Goal: Use online tool/utility: Utilize a website feature to perform a specific function

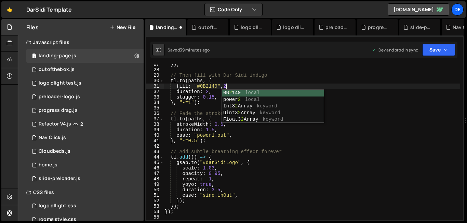
scroll to position [144, 0]
click at [203, 110] on div "}) ; // Then fill with Dar Sidi indigo tl . to ( paths , { fill : "#0B2149" , 2…" at bounding box center [311, 145] width 296 height 167
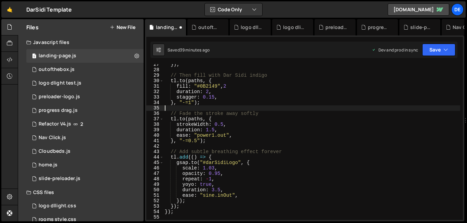
scroll to position [0, 0]
type textarea "});"
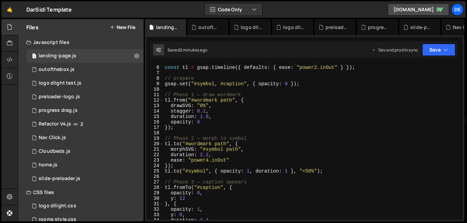
scroll to position [25, 0]
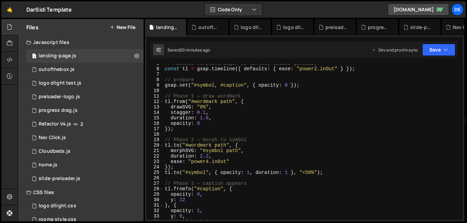
click at [274, 120] on div "// Assumes MorphSVGPlugin is already loaded globally const tl = gsap . timeline…" at bounding box center [311, 144] width 296 height 167
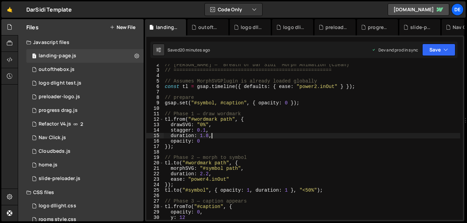
scroll to position [0, 0]
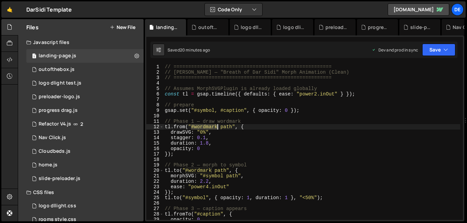
drag, startPoint x: 192, startPoint y: 127, endPoint x: 218, endPoint y: 128, distance: 26.7
click at [218, 128] on div "// ====================================================== // Dar Sidi — "Breath…" at bounding box center [311, 147] width 296 height 167
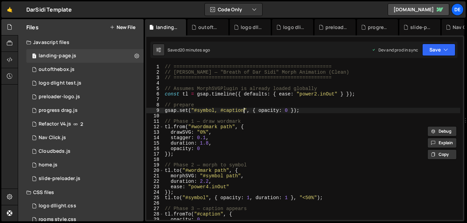
click at [245, 111] on div "// ====================================================== // Dar Sidi — "Breath…" at bounding box center [311, 147] width 296 height 167
paste textarea "#wordmark"
click at [246, 145] on div "// ====================================================== // Dar Sidi — "Breath…" at bounding box center [311, 147] width 296 height 167
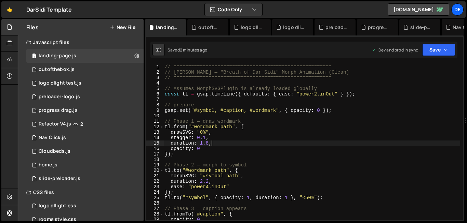
scroll to position [0, 0]
type textarea "});"
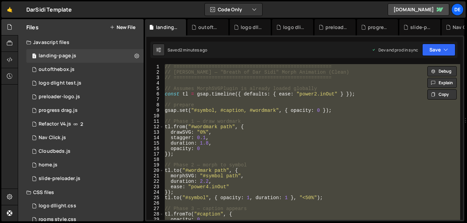
paste textarea
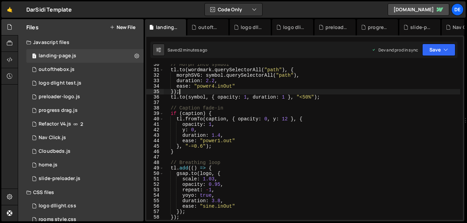
click at [307, 94] on div "// Morph into symbol tl . to ( wordmark . querySelectorAll ( "path" ) , { morph…" at bounding box center [311, 145] width 296 height 167
type textarea "});"
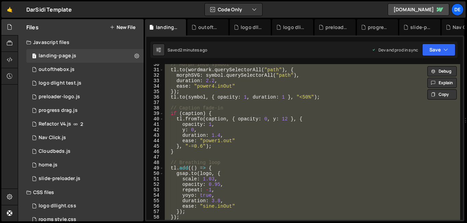
paste textarea
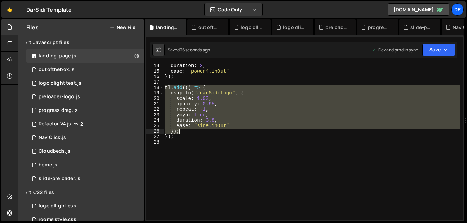
drag, startPoint x: 166, startPoint y: 88, endPoint x: 202, endPoint y: 130, distance: 55.0
click at [202, 130] on div "duration : 2 , ease : "power4.inOut" }) ; tl . add (( ) => { gsap . to ( "#darS…" at bounding box center [311, 146] width 296 height 167
type textarea "ease: "sine.inOut" });"
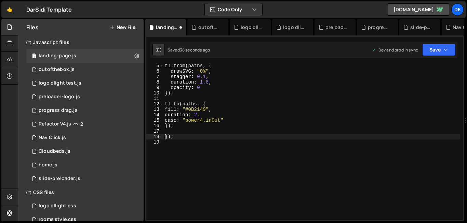
scroll to position [23, 0]
click at [192, 137] on div "tl . from ( paths , { drawSVG : "0%" , stagger : 0.1 , duration : 1.8 , opacity…" at bounding box center [311, 146] width 296 height 167
click at [168, 136] on div "tl . from ( paths , { drawSVG : "0%" , stagger : 0.1 , duration : 1.8 , opacity…" at bounding box center [311, 142] width 296 height 156
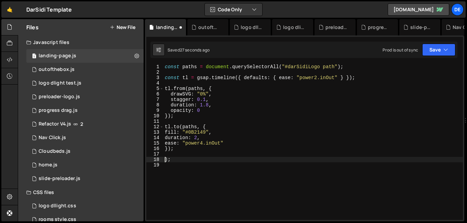
scroll to position [0, 0]
click at [201, 158] on div "const paths = document . querySelectorAll ( "#darSidiLogo path" ) ; const tl = …" at bounding box center [311, 147] width 296 height 167
type textarea ");"
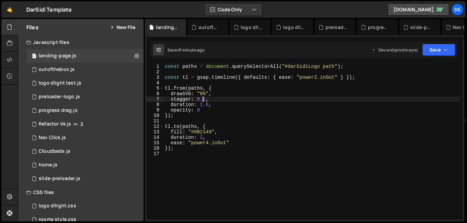
click at [204, 101] on div "const paths = document . querySelectorAll ( "#darSidiLogo path" ) ; const tl = …" at bounding box center [311, 147] width 296 height 167
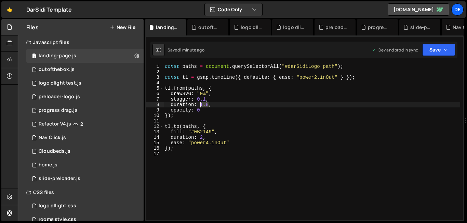
drag, startPoint x: 209, startPoint y: 107, endPoint x: 201, endPoint y: 108, distance: 8.6
click at [201, 108] on div "const paths = document . querySelectorAll ( "#darSidiLogo path" ) ; const tl = …" at bounding box center [311, 147] width 296 height 167
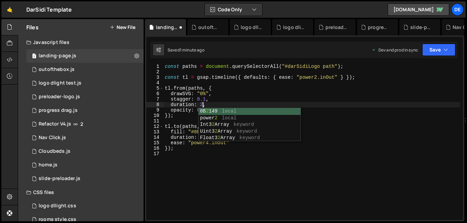
scroll to position [0, 3]
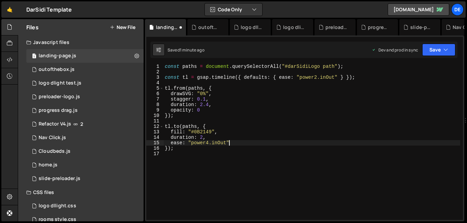
click at [290, 144] on div "const paths = document . querySelectorAll ( "#darSidiLogo path" ) ; const tl = …" at bounding box center [311, 147] width 296 height 167
type textarea "});"
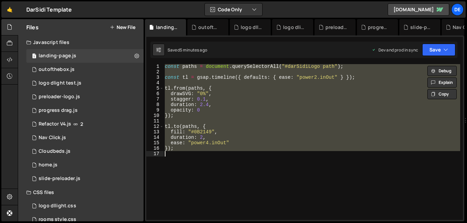
scroll to position [0, 0]
paste textarea
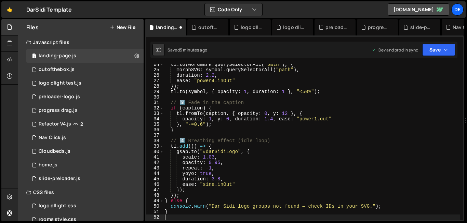
scroll to position [128, 0]
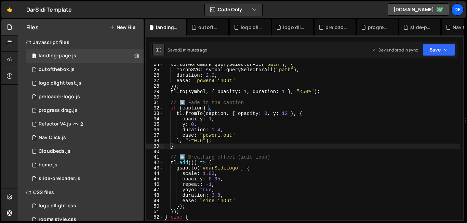
click at [260, 147] on div "tl . to ( wordmark . querySelectorAll ( "path" ) , { morphSVG : symbol . queryS…" at bounding box center [311, 145] width 296 height 167
type textarea "}"
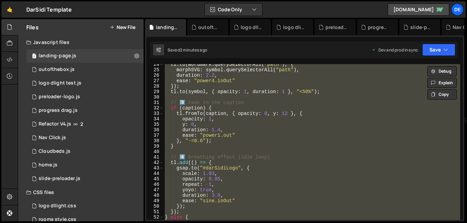
paste textarea
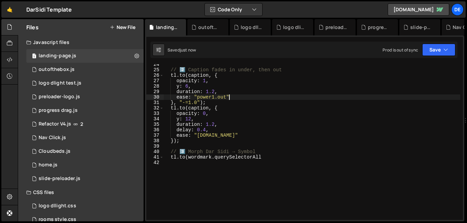
click at [235, 97] on div "// 2️⃣ Caption fades in under, then out tl . to ( caption , { opacity : 1 , y :…" at bounding box center [311, 145] width 296 height 167
type textarea "[DOMAIN_NAME](wordmark.querySelectorAll"
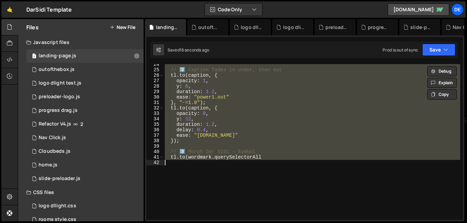
paste textarea
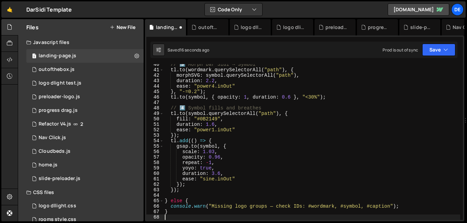
scroll to position [216, 0]
type textarea "}"
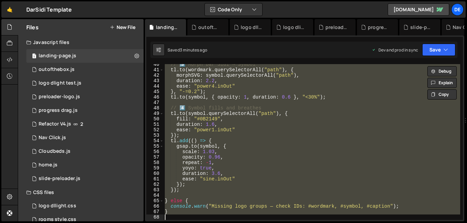
click at [299, 97] on div "// 3️⃣ Morph Dar Sidi → Symbol tl . to ( wordmark . querySelectorAll ( "path" )…" at bounding box center [311, 145] width 296 height 167
paste textarea
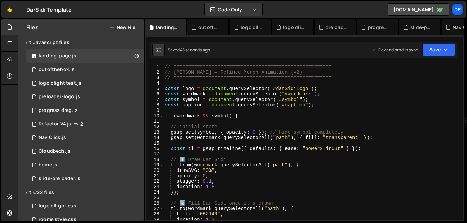
scroll to position [0, 0]
click at [217, 132] on div "// ====================================================== // Dar Sidi — Refined…" at bounding box center [311, 147] width 296 height 167
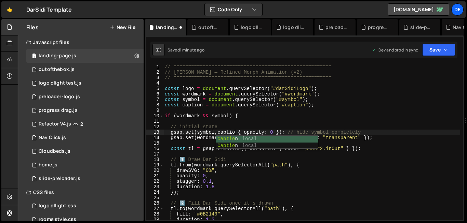
scroll to position [0, 5]
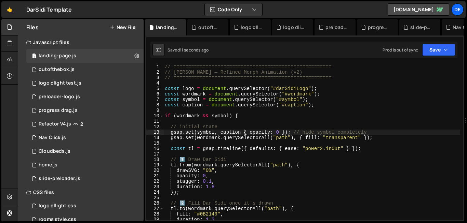
click at [244, 132] on div "// ====================================================== // Dar Sidi — Refined…" at bounding box center [311, 147] width 296 height 167
click at [230, 115] on div "// ====================================================== // Dar Sidi — Refined…" at bounding box center [311, 147] width 296 height 167
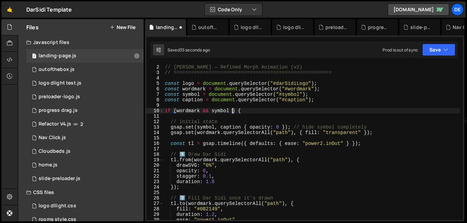
scroll to position [4, 0]
click at [243, 129] on div "// ====================================================== // Dar Sidi — Refined…" at bounding box center [311, 143] width 296 height 167
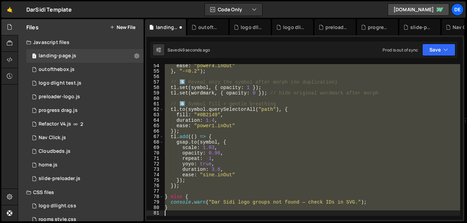
scroll to position [0, 0]
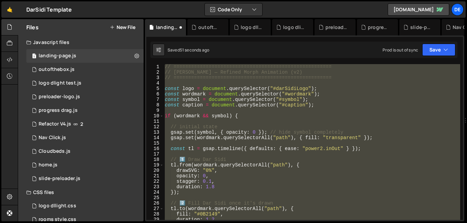
click at [217, 135] on div "// ====================================================== // Dar Sidi — Refined…" at bounding box center [311, 142] width 296 height 156
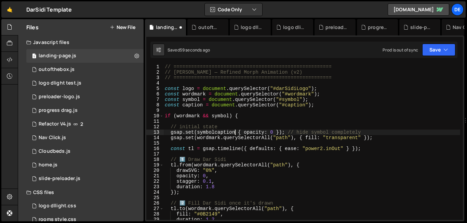
scroll to position [0, 5]
click at [215, 134] on div "// ====================================================== // Dar Sidi — Refined…" at bounding box center [311, 147] width 296 height 167
click at [242, 133] on div "// ====================================================== // Dar Sidi — Refined…" at bounding box center [311, 147] width 296 height 167
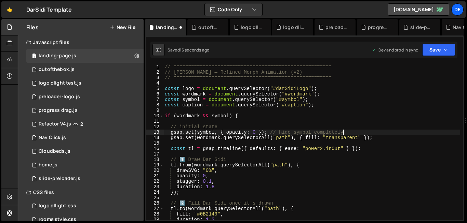
click at [348, 132] on div "// ====================================================== // Dar Sidi — Refined…" at bounding box center [311, 147] width 296 height 167
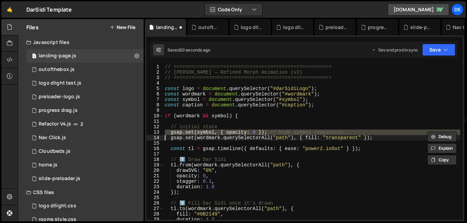
click at [349, 132] on div "// ====================================================== // Dar Sidi — Refined…" at bounding box center [311, 142] width 296 height 156
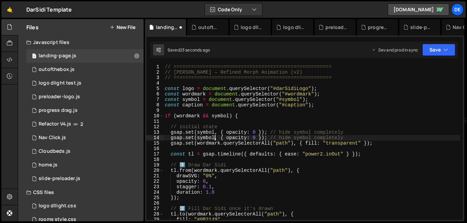
click at [214, 139] on div "// ====================================================== // Dar Sidi — Refined…" at bounding box center [311, 147] width 296 height 167
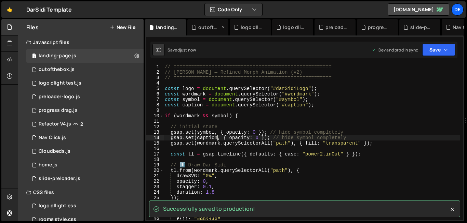
type textarea "gsap.set(caption, { opacity: 0 }); // hide symbol completely"
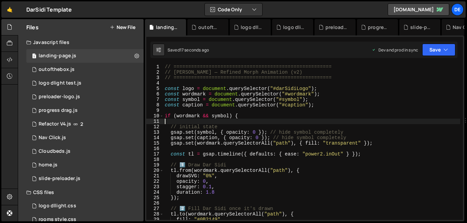
click at [315, 119] on div "// ====================================================== // Dar Sidi — Refined…" at bounding box center [311, 147] width 296 height 167
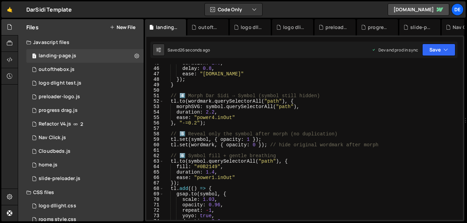
scroll to position [245, 0]
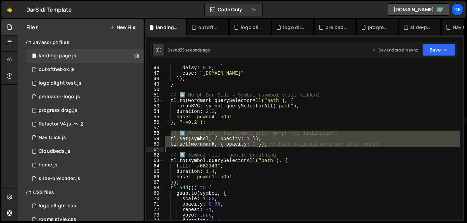
drag, startPoint x: 169, startPoint y: 134, endPoint x: 190, endPoint y: 148, distance: 24.9
click at [190, 148] on div "duration : 1.0 , delay : 0.8 , ease : "[DOMAIN_NAME]" }) ; } // 4️⃣ Morph Dar S…" at bounding box center [311, 143] width 296 height 167
type textarea "tl.set(wordmark, { opacity: 0 }); // hide original wordmark after morph"
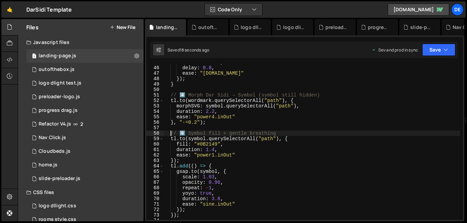
click at [291, 120] on div "duration : 1.0 , delay : 0.8 , ease : "[DOMAIN_NAME]" }) ; } // 4️⃣ Morph Dar S…" at bounding box center [311, 143] width 296 height 167
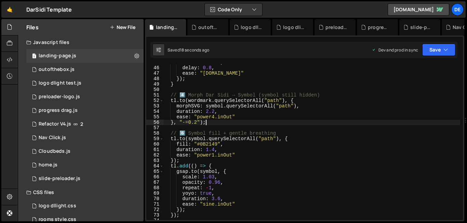
click at [286, 162] on div "duration : 1.0 , delay : 0.8 , ease : "[DOMAIN_NAME]" }) ; } // 4️⃣ Morph Dar S…" at bounding box center [311, 143] width 296 height 167
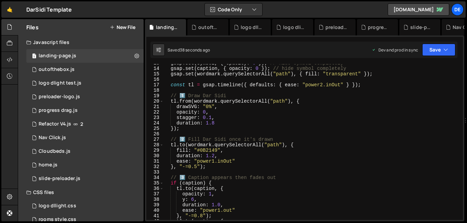
scroll to position [69, 0]
click at [211, 120] on div "gsap . set ( symbol , { opacity : 0 }) ; // hide symbol completely gsap . set (…" at bounding box center [311, 143] width 296 height 167
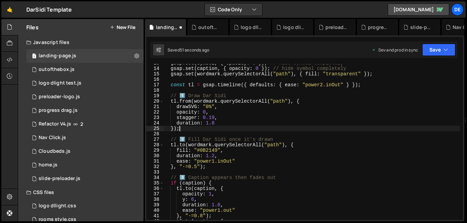
click at [195, 131] on div "gsap . set ( symbol , { opacity : 0 }) ; // hide symbol completely gsap . set (…" at bounding box center [311, 143] width 296 height 167
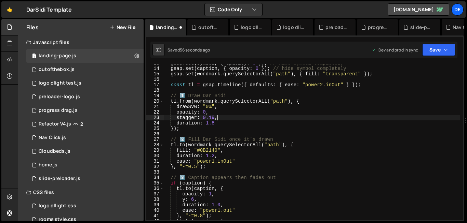
click at [223, 116] on div "gsap . set ( symbol , { opacity : 0 }) ; // hide symbol completely gsap . set (…" at bounding box center [311, 143] width 296 height 167
type textarea "stagger: 0.19,"
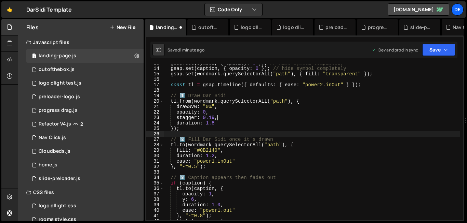
click at [288, 135] on div "gsap . set ( symbol , { opacity : 0 }) ; // hide symbol completely gsap . set (…" at bounding box center [311, 143] width 296 height 167
type textarea "}"
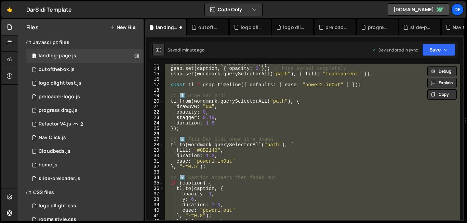
paste textarea
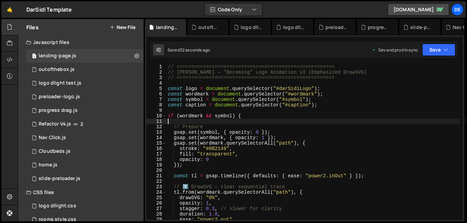
click at [289, 119] on div "// ====================================================== // Dar Sidi — "Becomi…" at bounding box center [312, 147] width 293 height 167
click at [258, 178] on div "// ====================================================== // Dar Sidi — "Becomi…" at bounding box center [312, 147] width 293 height 167
type textarea "}"
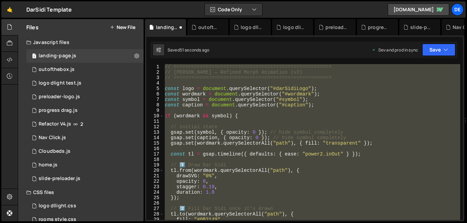
scroll to position [343, 0]
